Goal: Task Accomplishment & Management: Manage account settings

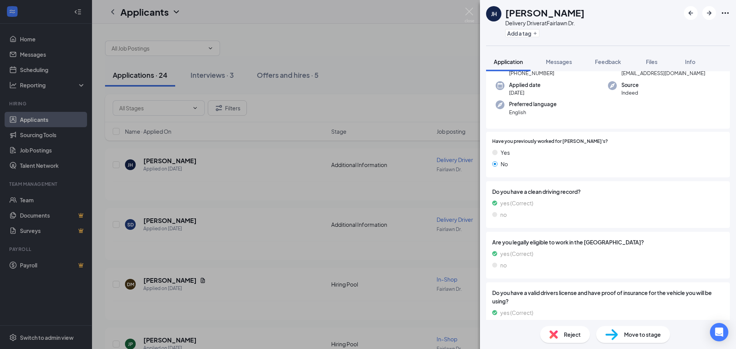
scroll to position [32, 0]
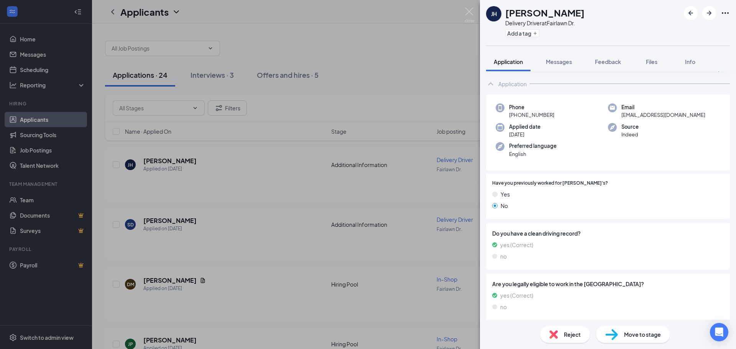
click at [184, 217] on div "[PERSON_NAME] Delivery Driver at [GEOGRAPHIC_DATA] Dr. Add a tag Application Me…" at bounding box center [368, 174] width 736 height 349
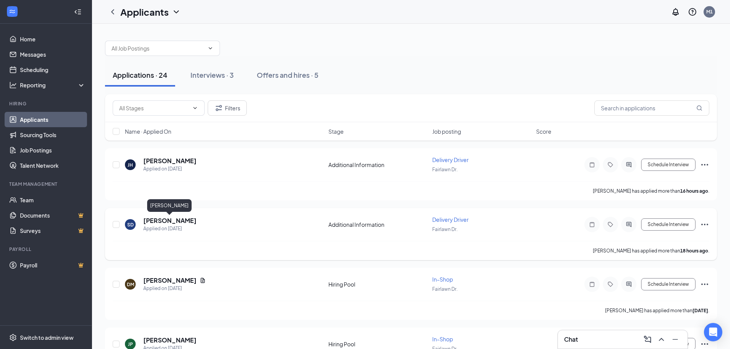
click at [186, 224] on h5 "[PERSON_NAME]" at bounding box center [169, 221] width 53 height 8
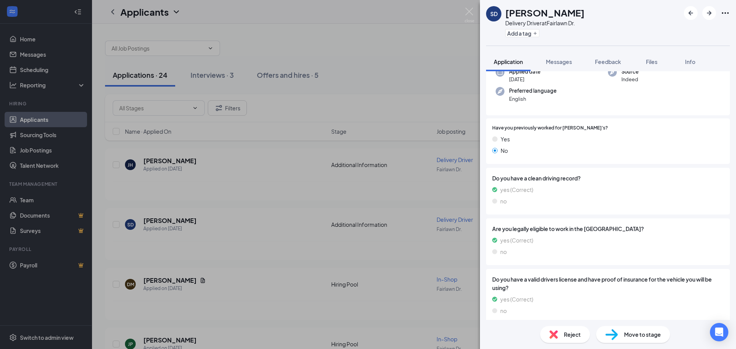
scroll to position [108, 0]
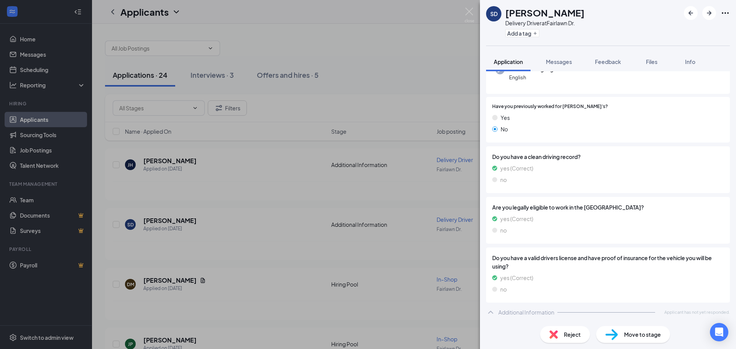
click at [537, 318] on div "Additional Information Applicant has not yet responded." at bounding box center [608, 312] width 244 height 15
click at [538, 309] on div "Additional Information" at bounding box center [526, 312] width 56 height 8
click at [472, 12] on div "SD [PERSON_NAME] Delivery Driver at [GEOGRAPHIC_DATA] Dr. Add a tag Application…" at bounding box center [368, 174] width 736 height 349
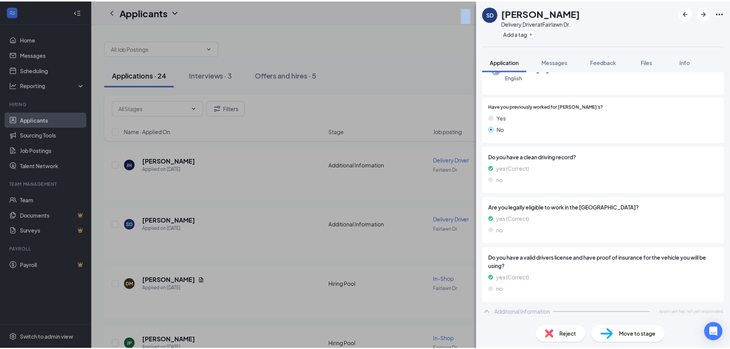
scroll to position [105, 0]
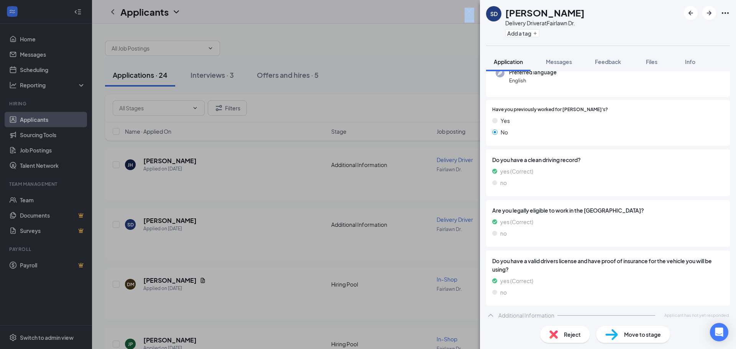
click at [472, 11] on img at bounding box center [469, 15] width 10 height 15
